Goal: Task Accomplishment & Management: Use online tool/utility

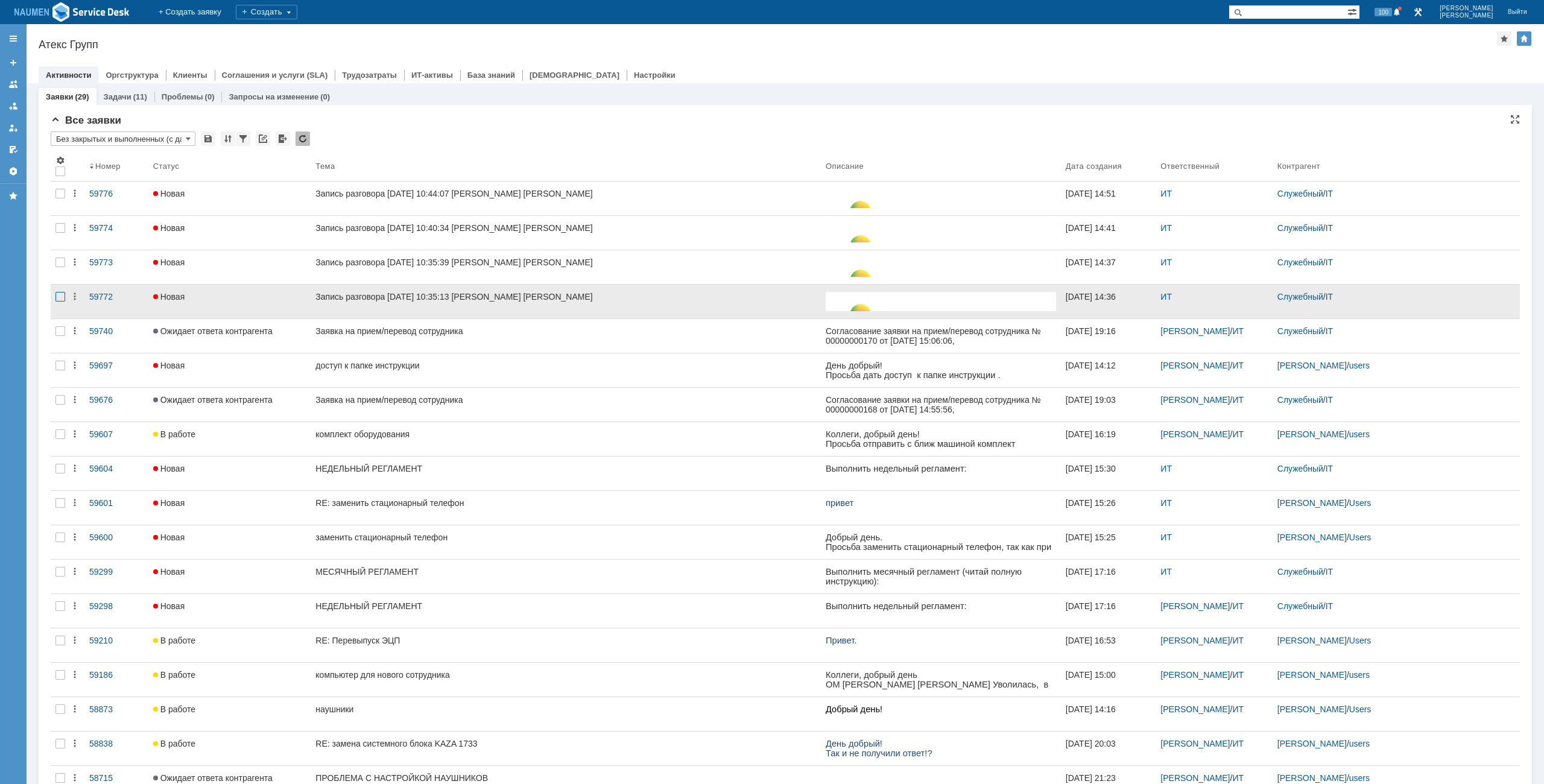
click at [61, 292] on div at bounding box center [60, 296] width 10 height 10
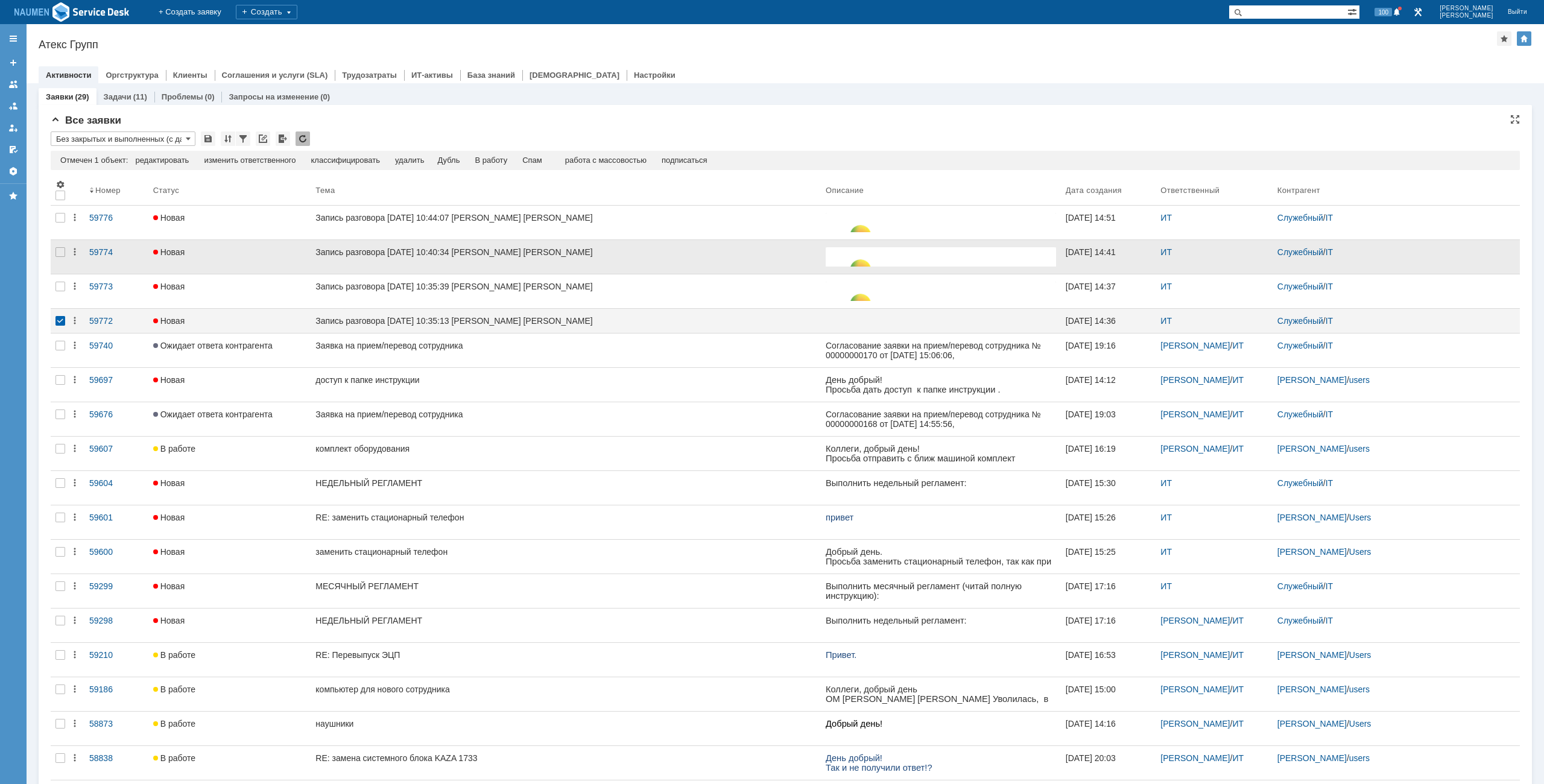
click at [65, 268] on div at bounding box center [60, 256] width 19 height 34
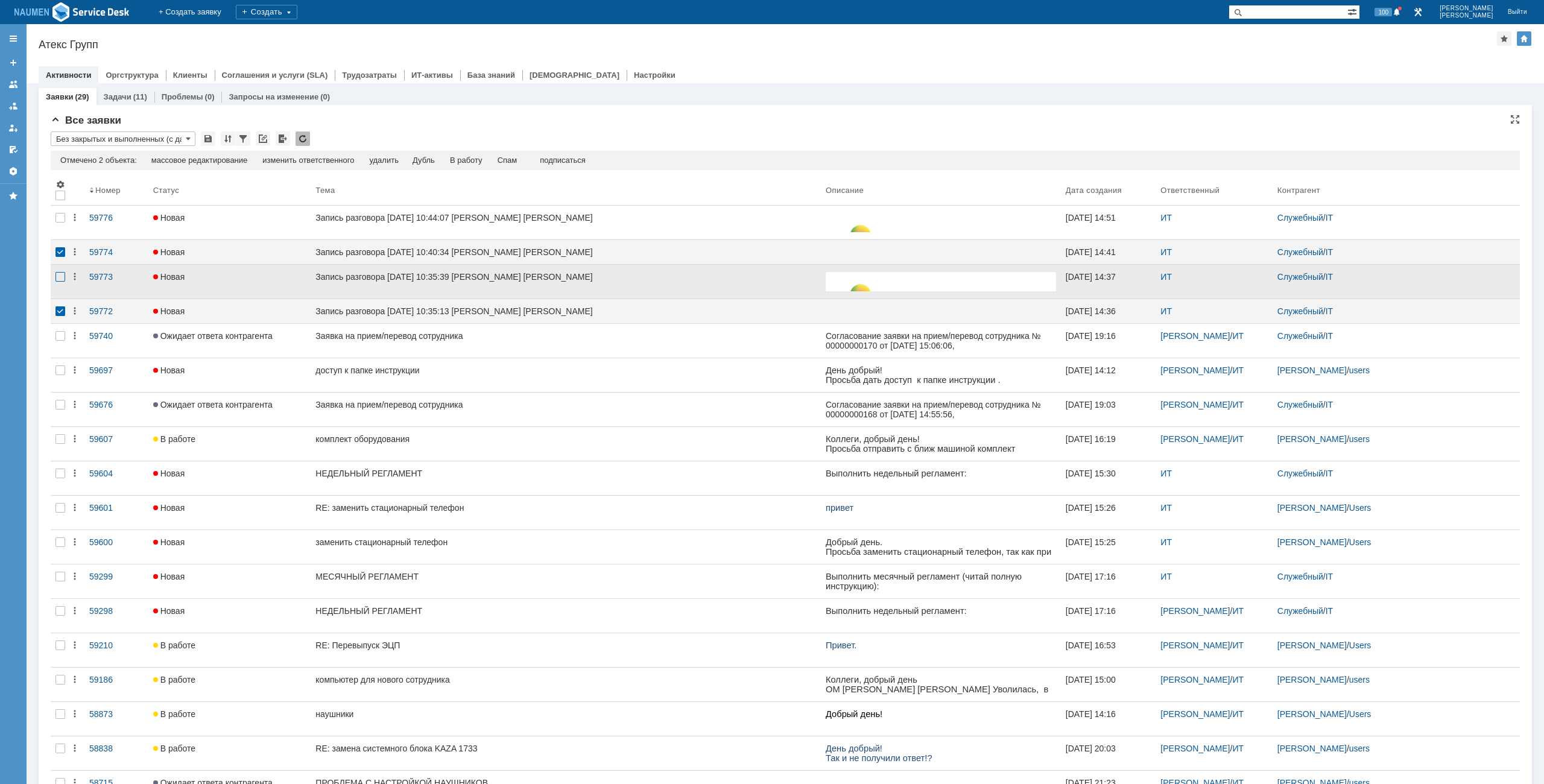
click at [57, 280] on div at bounding box center [60, 276] width 10 height 10
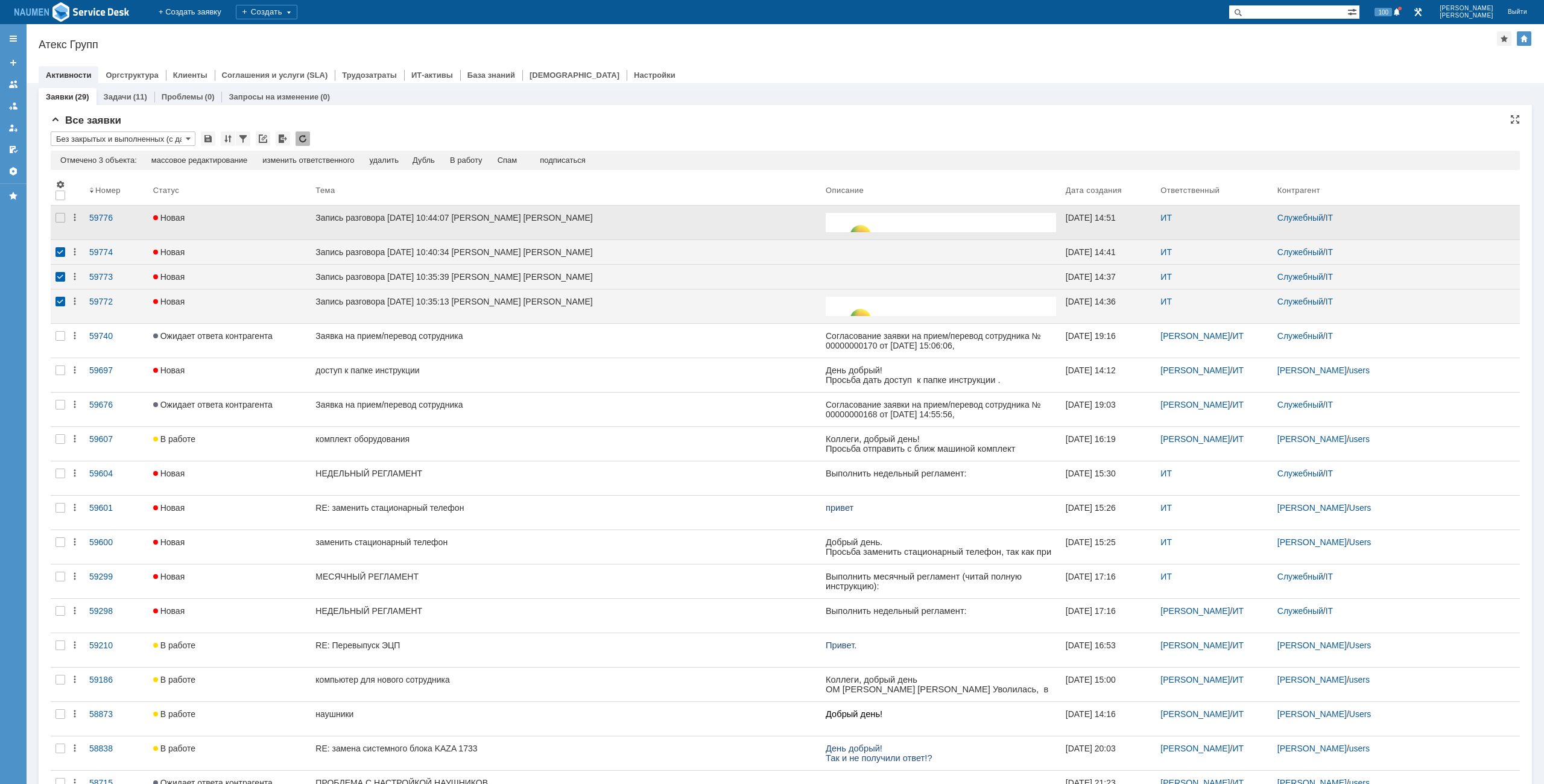
click at [64, 227] on div at bounding box center [60, 222] width 19 height 34
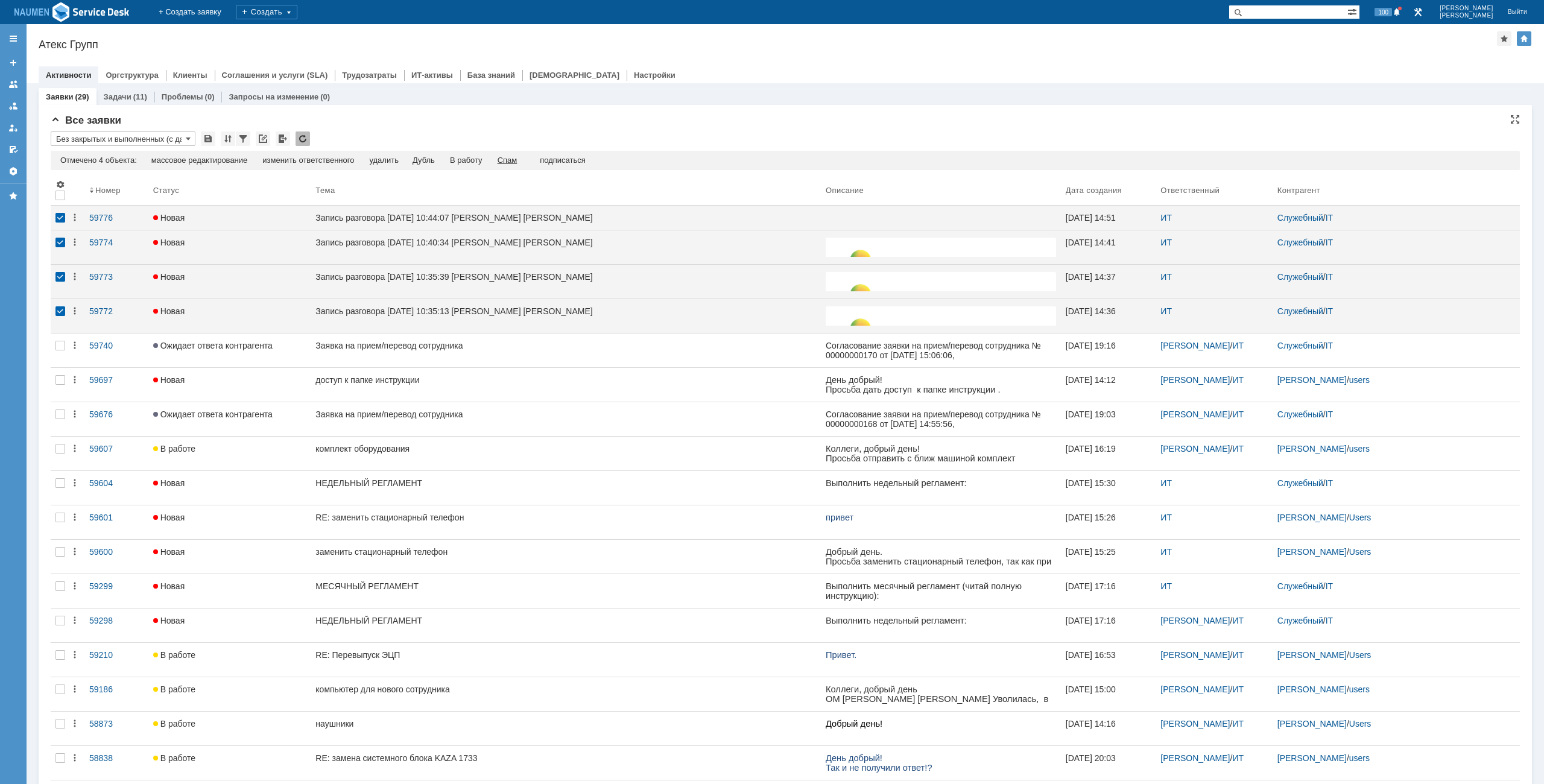
click at [514, 161] on div "Спам" at bounding box center [508, 160] width 20 height 10
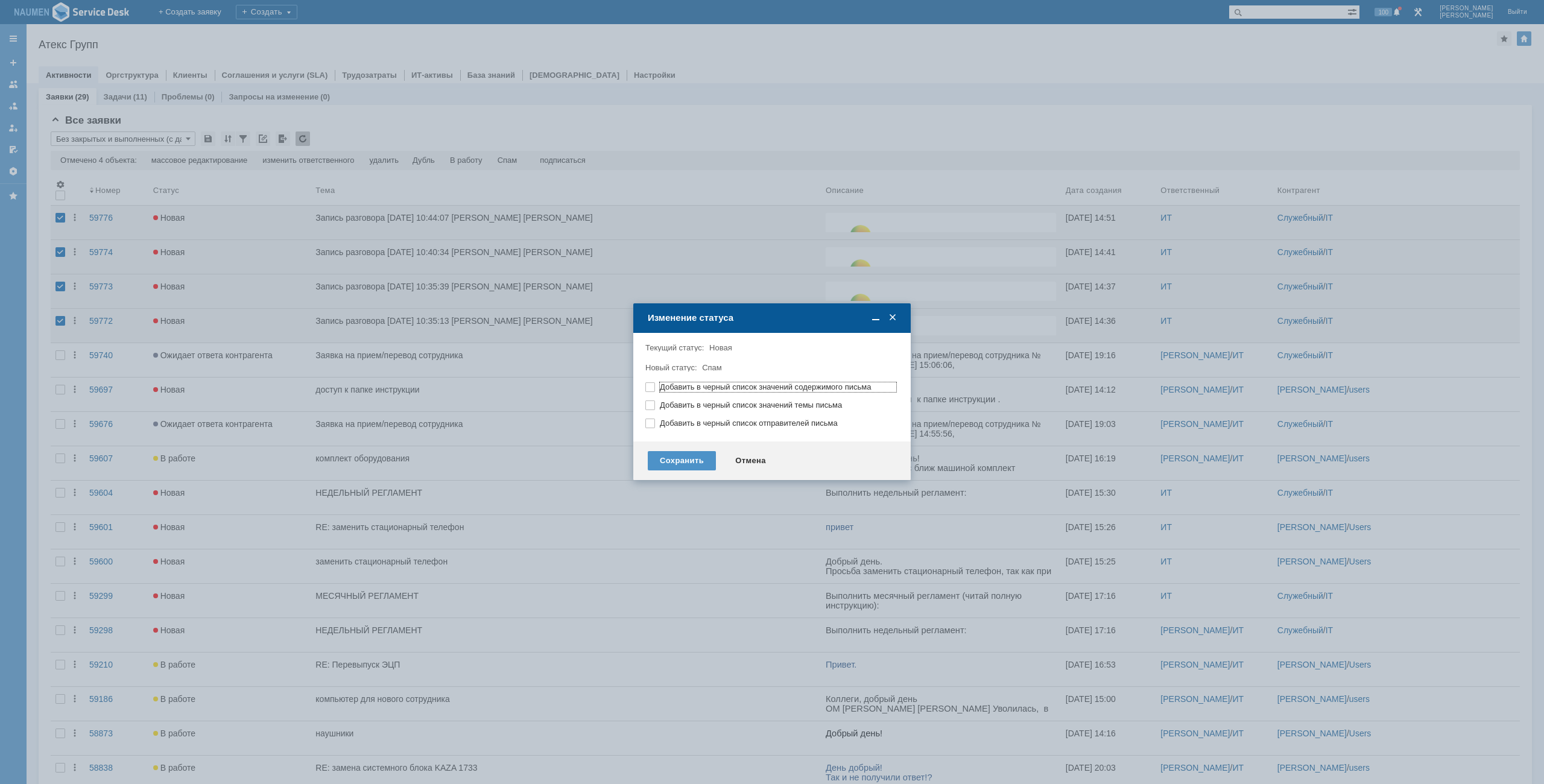
click at [677, 471] on div "Сохранить Отмена" at bounding box center [772, 461] width 277 height 38
click at [678, 464] on div "Сохранить" at bounding box center [682, 460] width 68 height 19
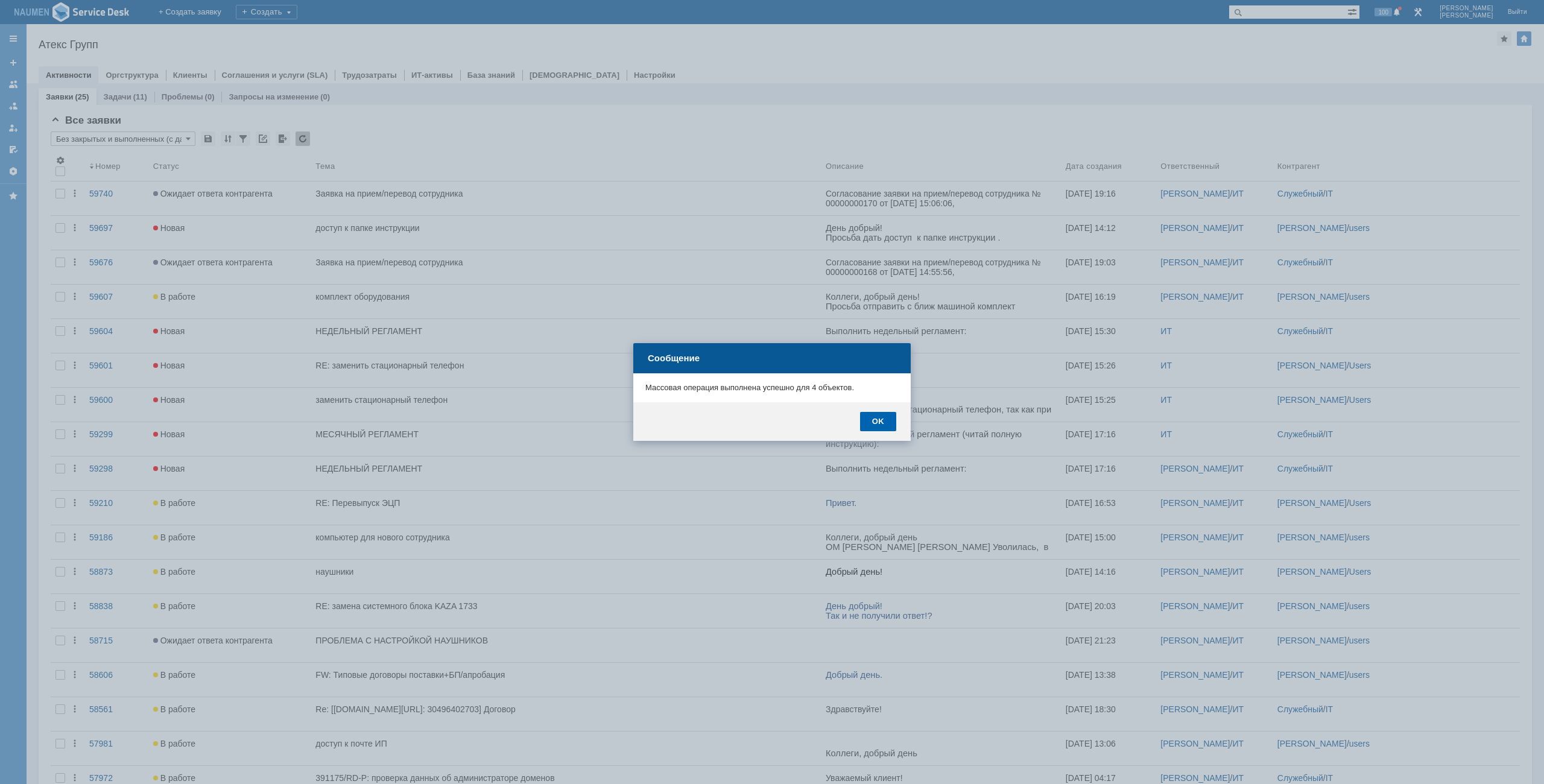
click at [871, 417] on div "OK" at bounding box center [878, 421] width 36 height 19
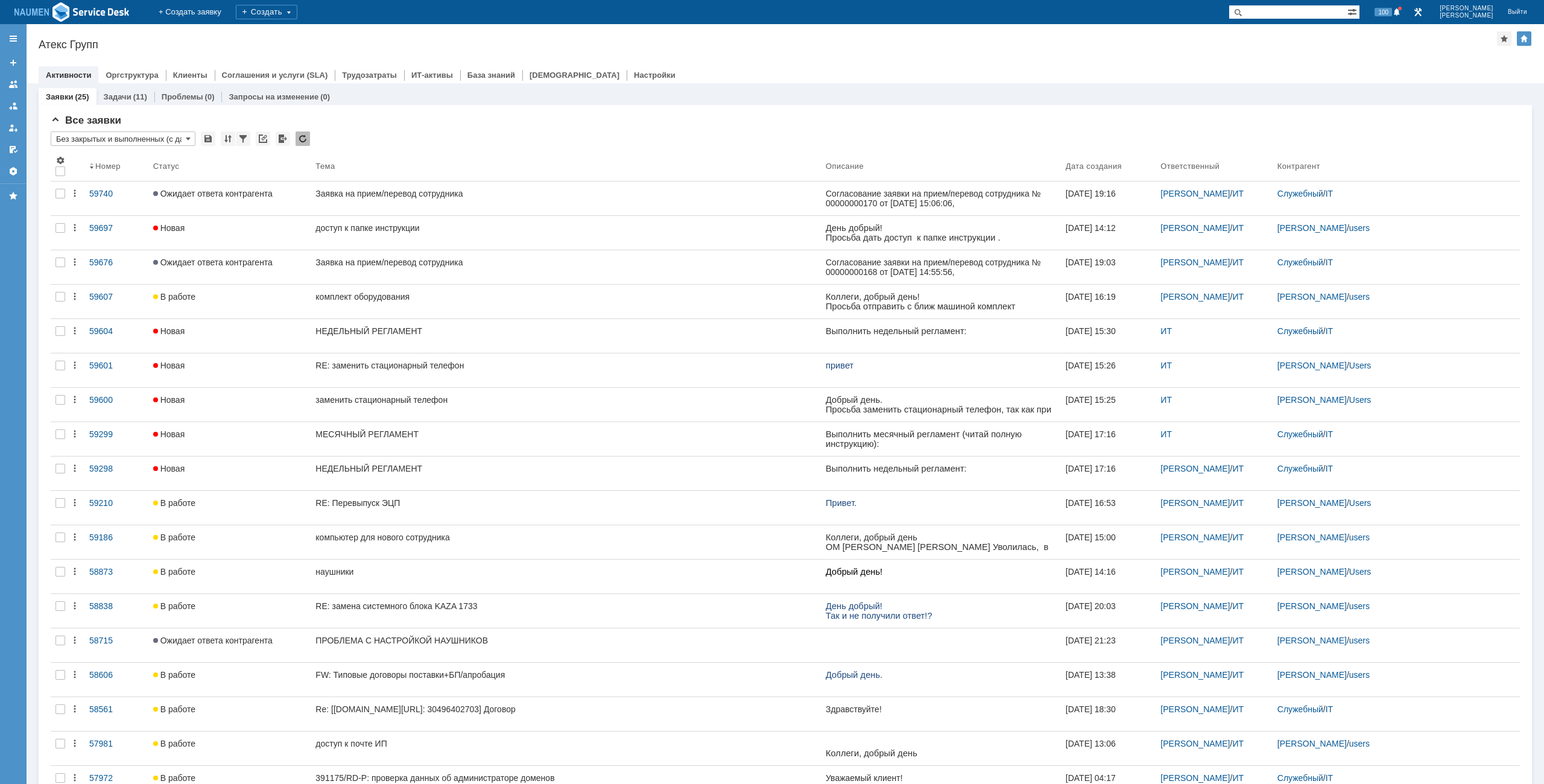
click at [708, 42] on div "Атекс Групп" at bounding box center [768, 44] width 1458 height 12
